Goal: Task Accomplishment & Management: Manage account settings

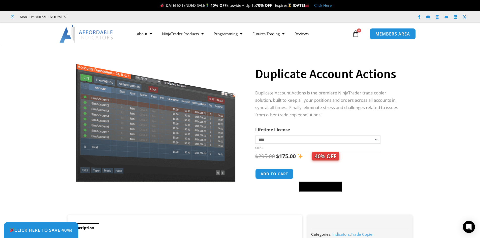
click at [405, 34] on span "MEMBERS AREA" at bounding box center [393, 34] width 35 height 4
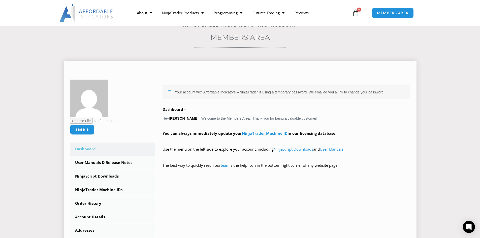
scroll to position [101, 0]
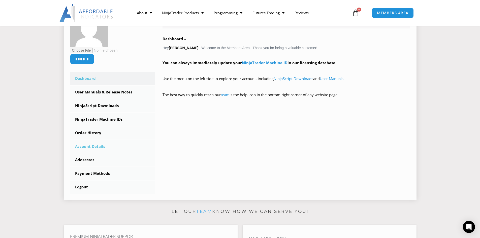
click at [94, 149] on link "Account Details" at bounding box center [112, 146] width 85 height 13
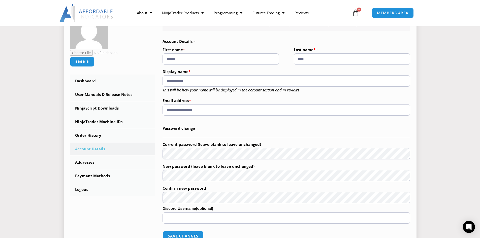
scroll to position [101, 0]
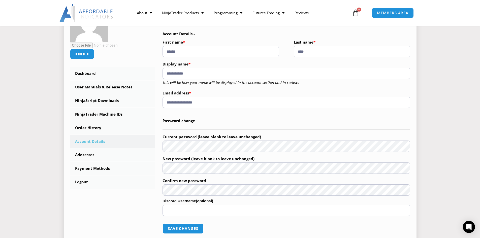
click at [242, 140] on p "Current password (leave blank to leave unchanged)" at bounding box center [287, 142] width 248 height 20
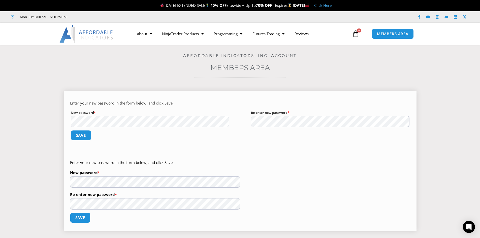
click at [212, 120] on form "Enter your new password in the form below, and click Save. New password * Requi…" at bounding box center [240, 124] width 340 height 48
click at [66, 181] on div "Enter your new password in the form below, and click Save. New password * Requi…" at bounding box center [240, 161] width 353 height 140
click at [82, 219] on button "Save" at bounding box center [80, 217] width 22 height 11
click at [80, 135] on button "Save" at bounding box center [81, 135] width 22 height 11
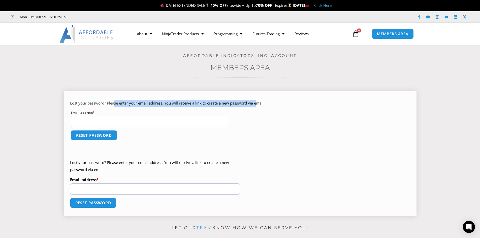
drag, startPoint x: 122, startPoint y: 103, endPoint x: 262, endPoint y: 105, distance: 140.2
click at [262, 105] on p "Lost your password? Please enter your email address. You will receive a link to…" at bounding box center [240, 103] width 340 height 7
click at [250, 119] on form "Lost your password? Please enter your email address. You will receive a link to…" at bounding box center [240, 124] width 340 height 48
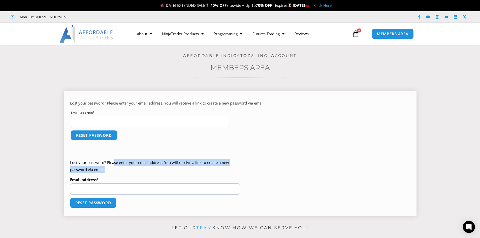
drag, startPoint x: 123, startPoint y: 166, endPoint x: 143, endPoint y: 167, distance: 19.7
click at [141, 167] on p "Lost your password? Please enter your email address. You will receive a link to…" at bounding box center [155, 166] width 170 height 14
click at [142, 167] on p "Lost your password? Please enter your email address. You will receive a link to…" at bounding box center [155, 166] width 170 height 14
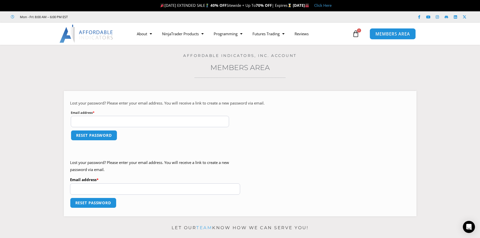
click at [385, 34] on span "MEMBERS AREA" at bounding box center [393, 34] width 35 height 4
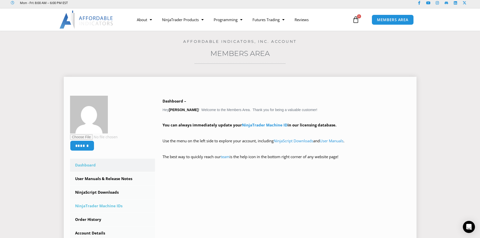
scroll to position [25, 0]
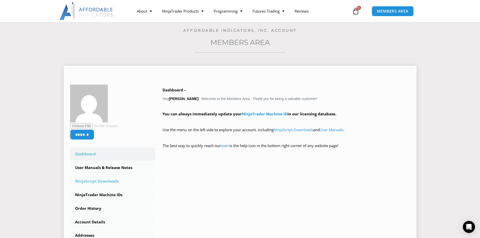
click at [112, 183] on link "NinjaScript Downloads" at bounding box center [112, 181] width 85 height 13
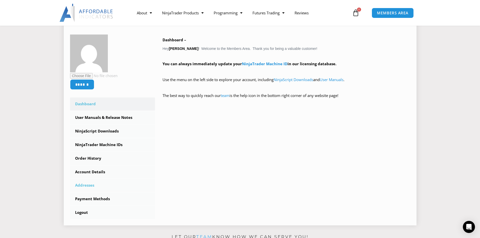
scroll to position [76, 0]
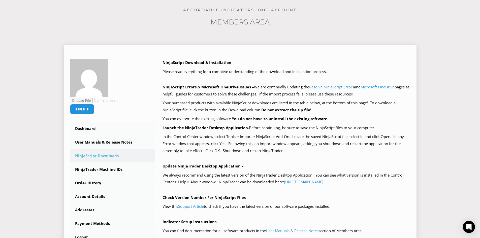
scroll to position [101, 0]
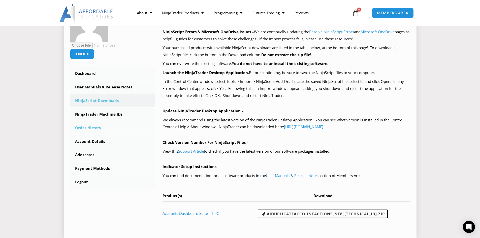
click at [88, 129] on link "Order History" at bounding box center [112, 127] width 85 height 13
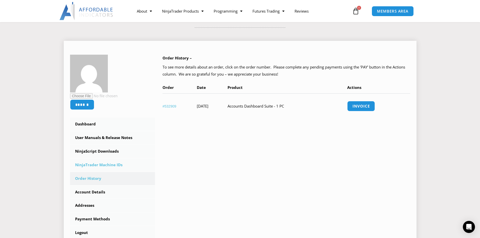
scroll to position [50, 0]
click at [99, 151] on link "NinjaScript Downloads" at bounding box center [112, 151] width 85 height 13
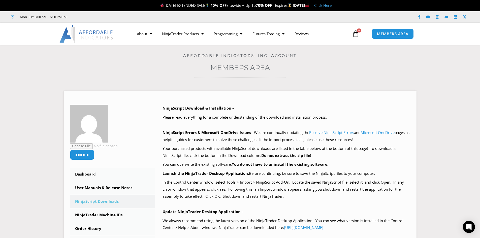
click at [438, 125] on section "****** Dashboard Subscriptions User Manuals & Release Notes NinjaScript Downloa…" at bounding box center [240, 213] width 455 height 260
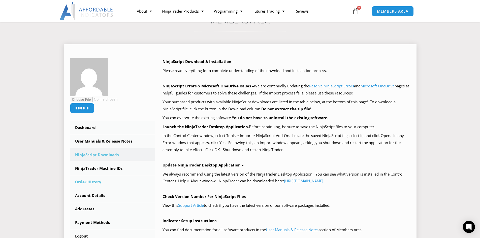
scroll to position [50, 0]
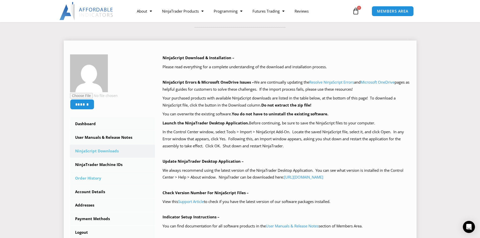
click at [98, 178] on link "Order History" at bounding box center [112, 178] width 85 height 13
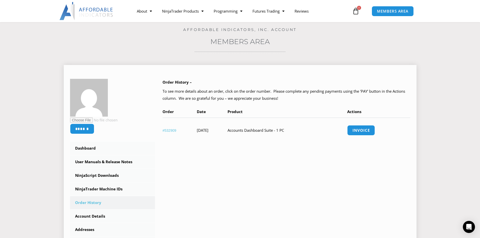
scroll to position [25, 0]
